Goal: Obtain resource: Download file/media

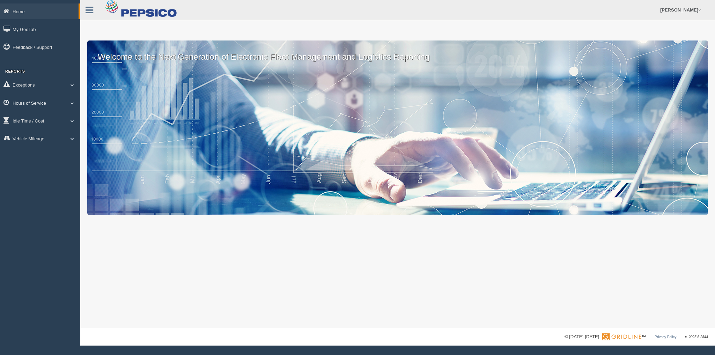
click at [71, 100] on link "Hours of Service" at bounding box center [40, 103] width 80 height 16
click at [68, 129] on link "HOS Violation Audit Reports" at bounding box center [46, 131] width 66 height 13
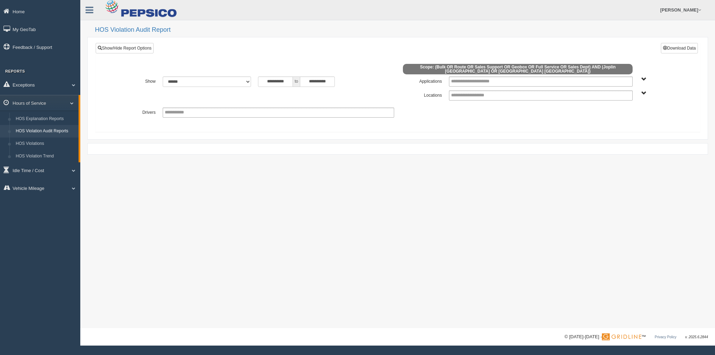
click at [644, 91] on span "Joplin MO Springfield MO" at bounding box center [643, 93] width 5 height 5
click at [627, 125] on button "Springfield MO" at bounding box center [638, 128] width 69 height 8
click at [661, 48] on button "Download Data" at bounding box center [679, 48] width 37 height 10
